Goal: Find contact information: Obtain details needed to contact an individual or organization

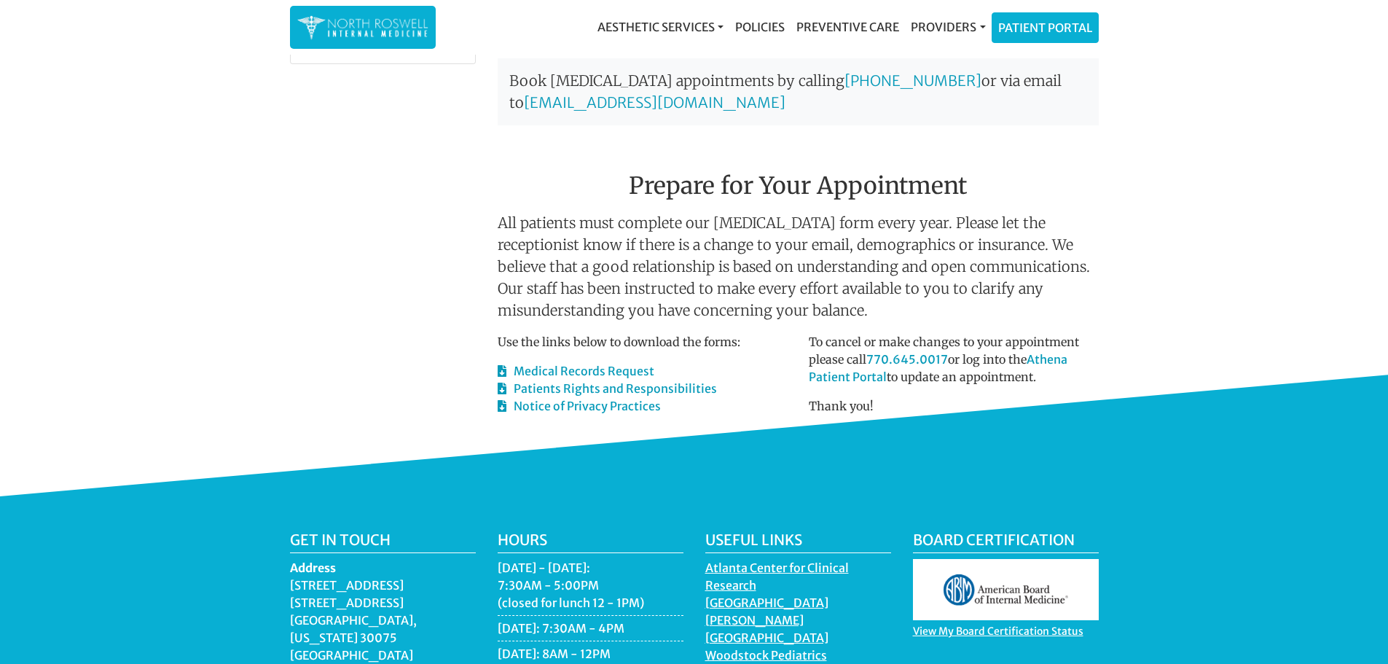
scroll to position [729, 0]
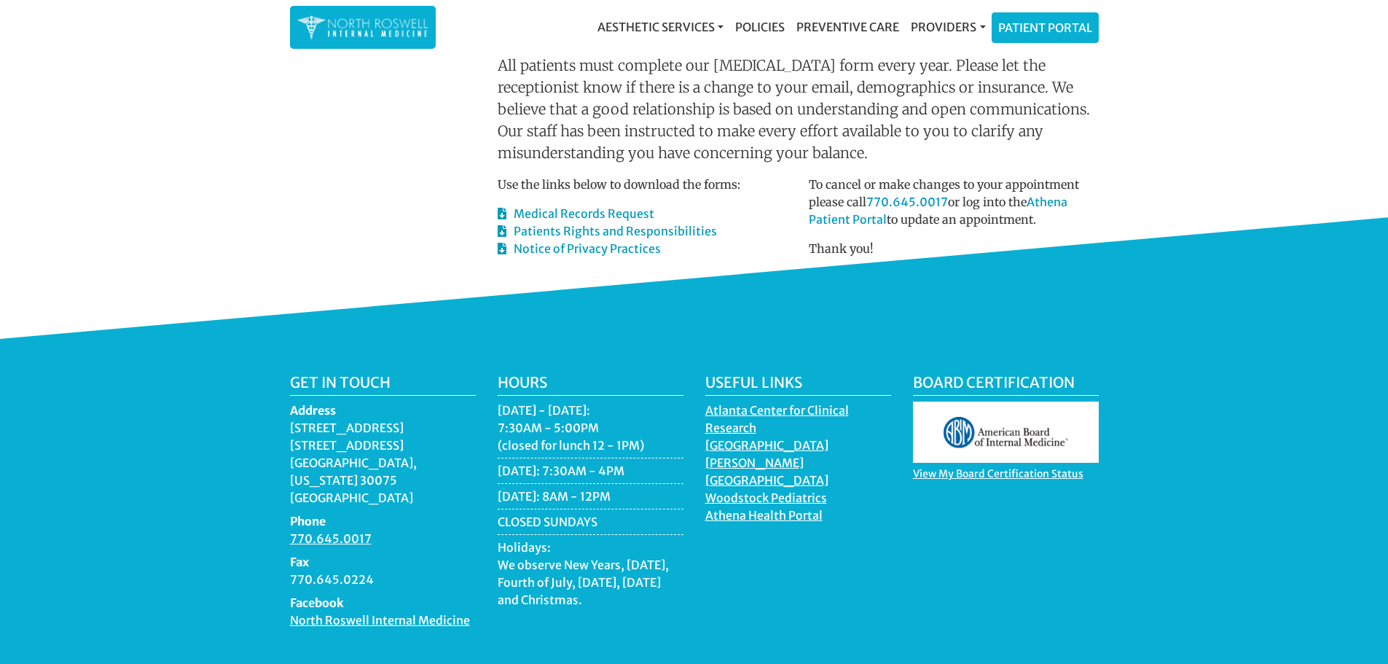
drag, startPoint x: 288, startPoint y: 427, endPoint x: 441, endPoint y: 463, distance: 157.1
click at [441, 463] on div "Get in touch Address [STREET_ADDRESS][US_STATE] Phone 770.645.0017 Fax 770.645.…" at bounding box center [383, 507] width 208 height 267
copy dd "[STREET_ADDRESS][US_STATE]"
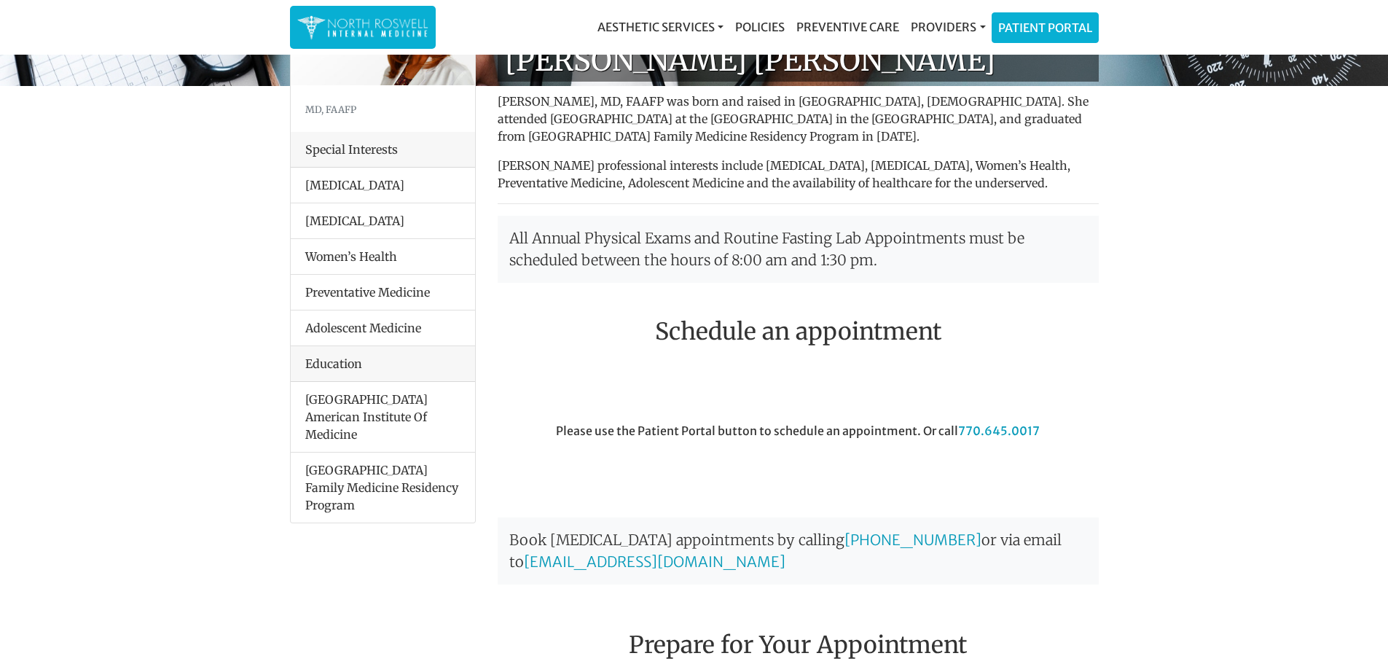
scroll to position [0, 0]
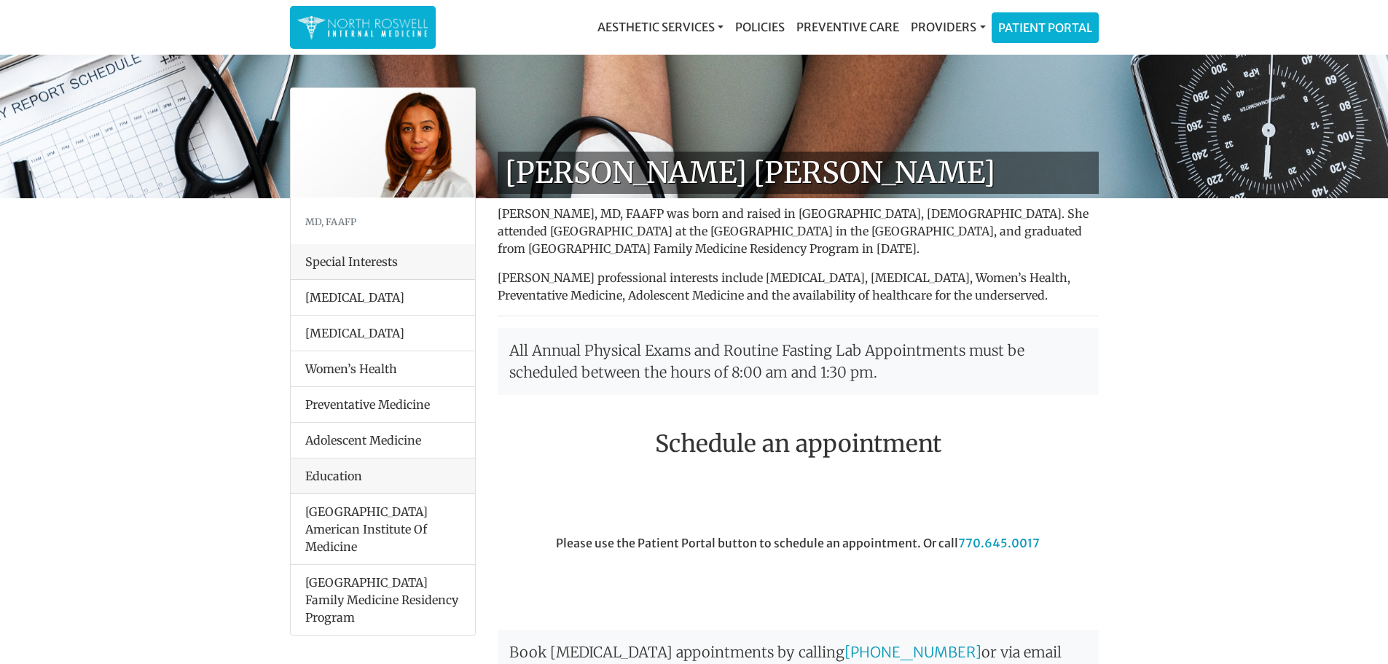
click at [566, 183] on h1 "[PERSON_NAME] [PERSON_NAME]" at bounding box center [798, 173] width 601 height 42
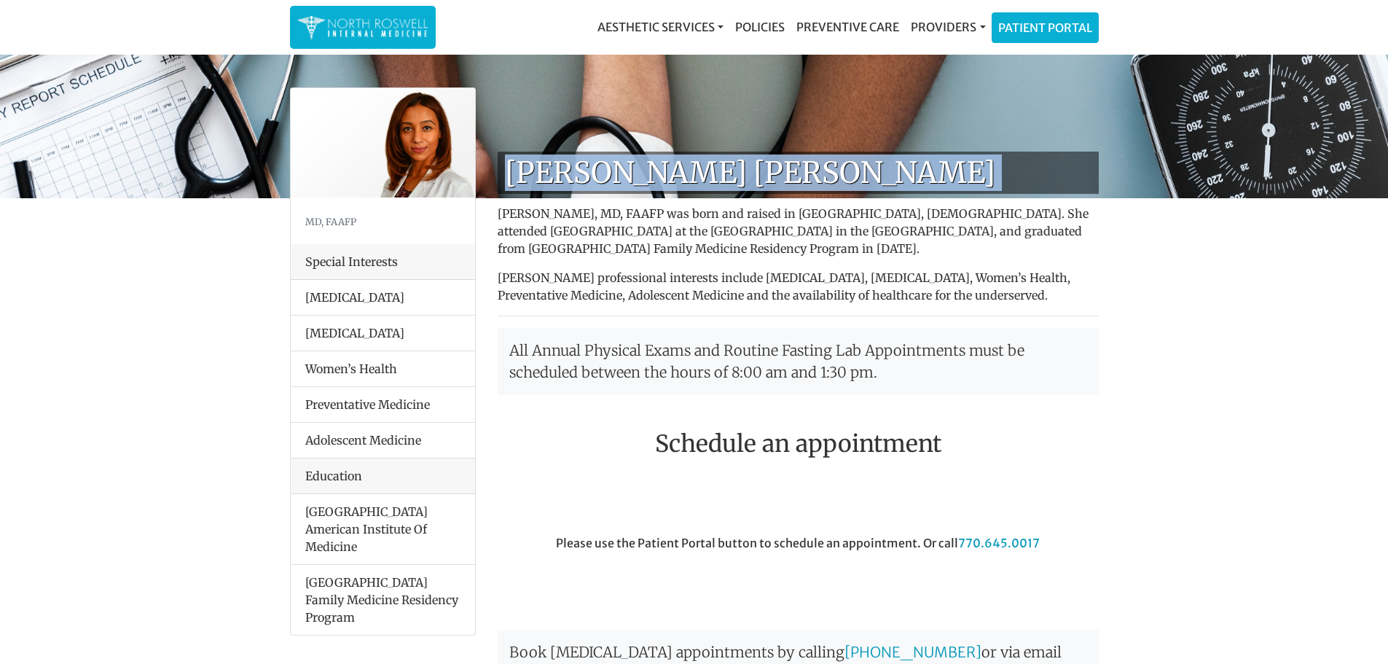
click at [566, 183] on h1 "[PERSON_NAME] [PERSON_NAME]" at bounding box center [798, 173] width 601 height 42
copy div "[PERSON_NAME] [PERSON_NAME]"
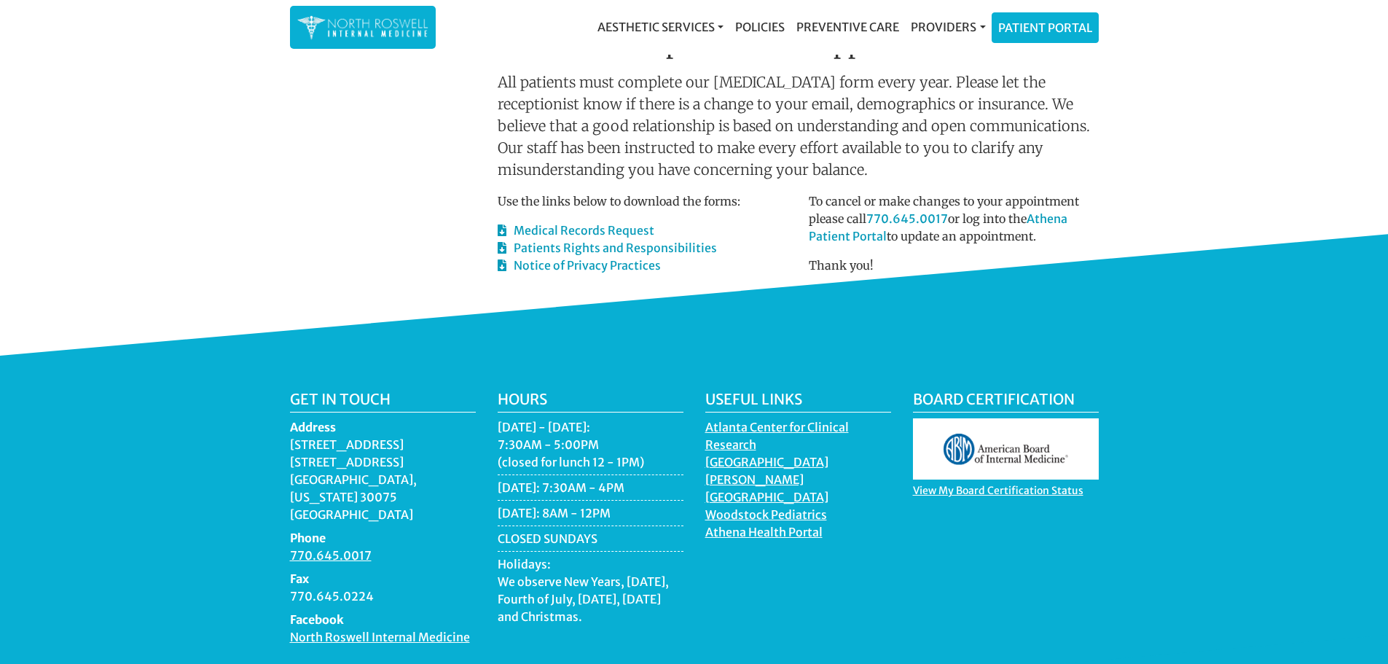
scroll to position [787, 0]
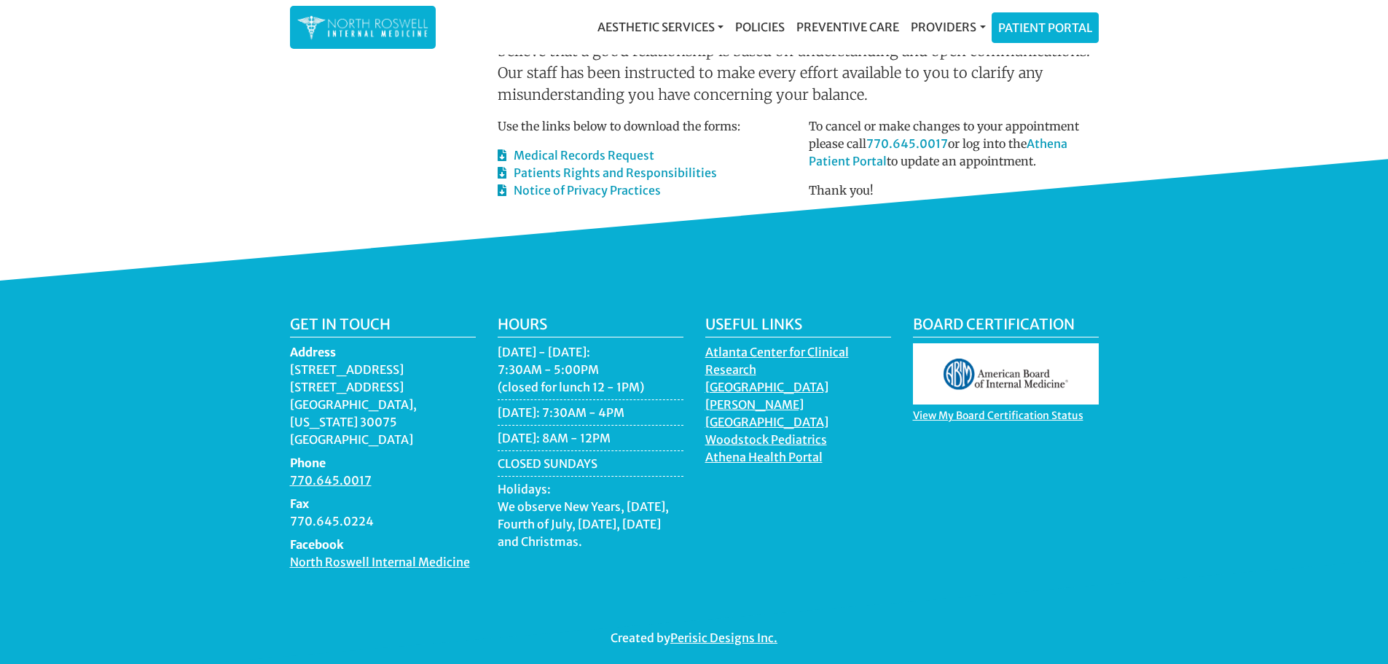
click at [361, 512] on dd "770.645.0224" at bounding box center [383, 520] width 186 height 17
copy dl "770.645.0224"
click at [1264, 154] on main "[PERSON_NAME] [PERSON_NAME] MD, FAAFP Special Interests [MEDICAL_DATA] [MEDICAL…" at bounding box center [694, 46] width 1388 height 1270
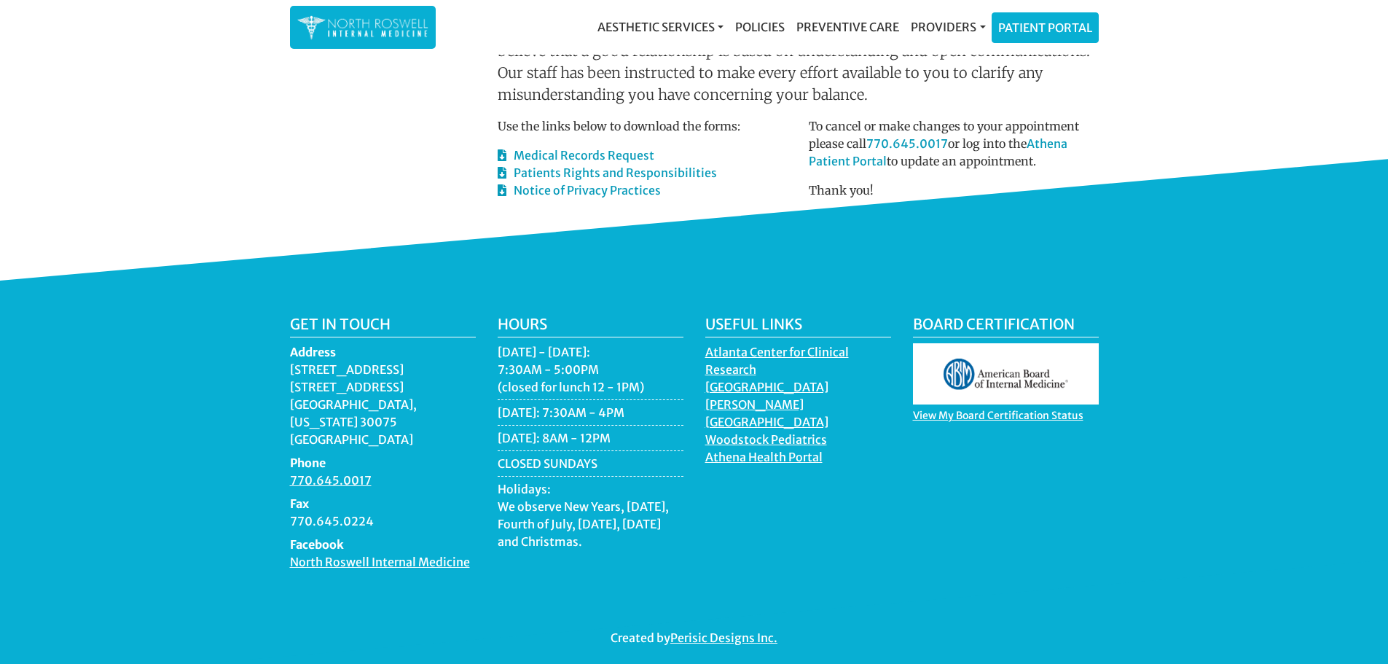
click at [1203, 281] on div "Get in touch Address [STREET_ADDRESS][US_STATE] Phone 770.645.0017 Fax 770.645.…" at bounding box center [694, 481] width 1388 height 401
